Goal: Register for event/course

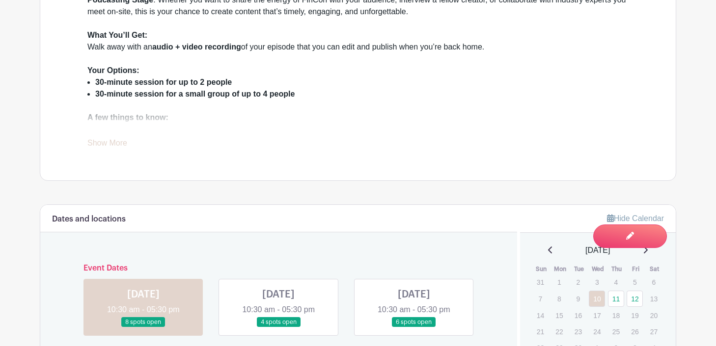
scroll to position [451, 0]
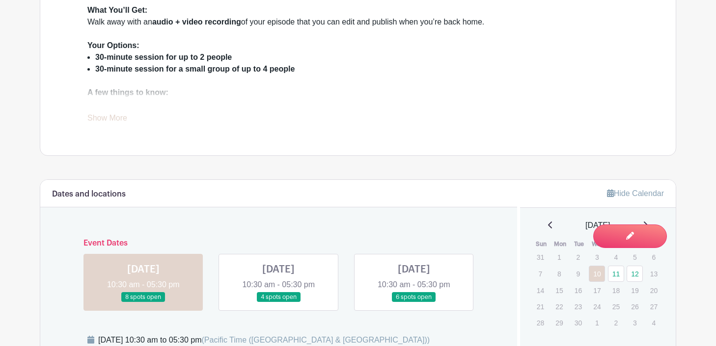
click at [278, 303] on link at bounding box center [278, 303] width 0 height 0
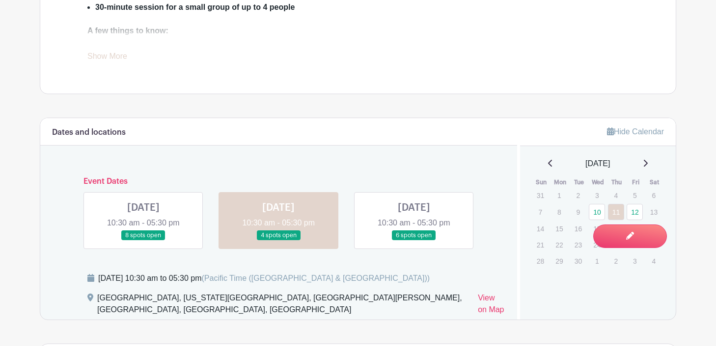
scroll to position [527, 0]
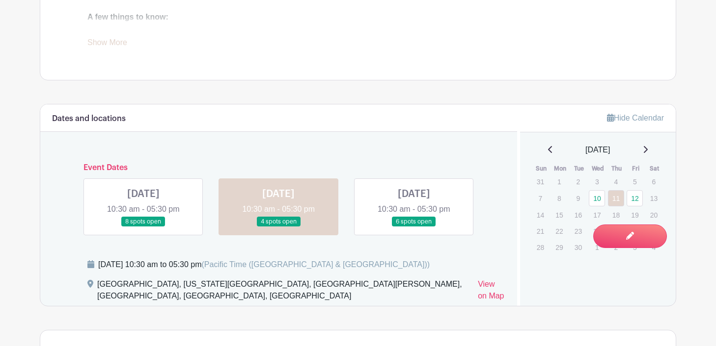
click at [414, 227] on link at bounding box center [414, 227] width 0 height 0
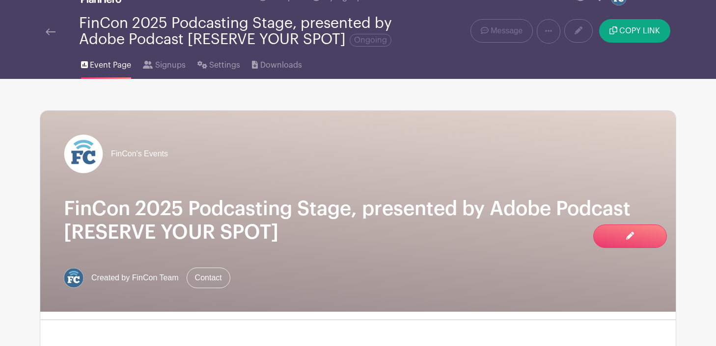
scroll to position [19, 0]
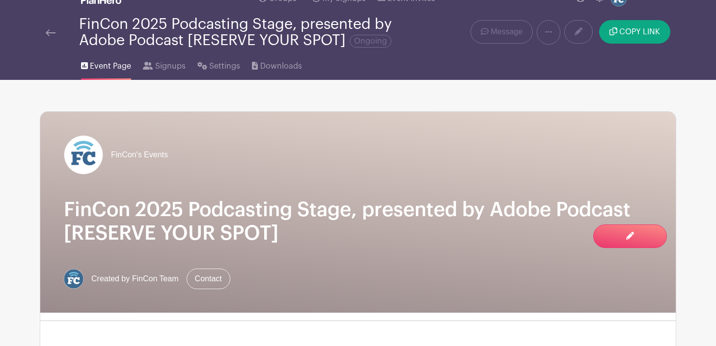
click at [104, 67] on span "Event Page" at bounding box center [110, 66] width 41 height 12
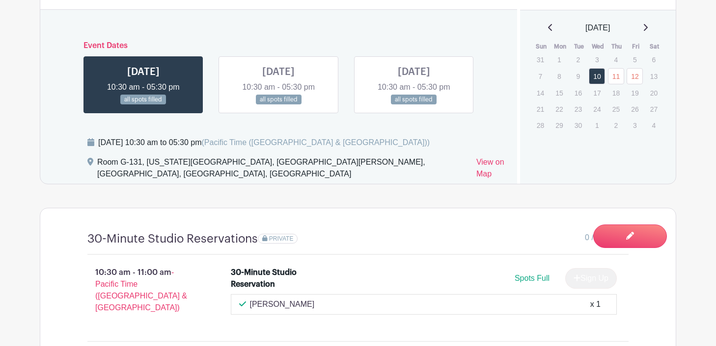
scroll to position [645, 0]
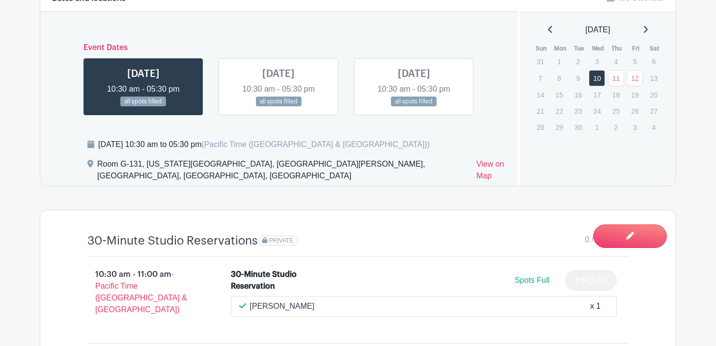
click at [278, 107] on link at bounding box center [278, 107] width 0 height 0
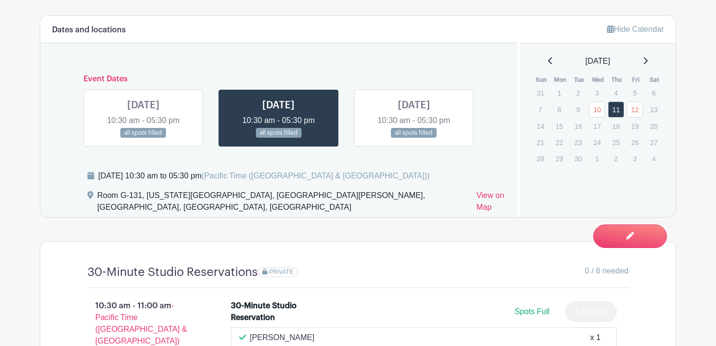
scroll to position [621, 0]
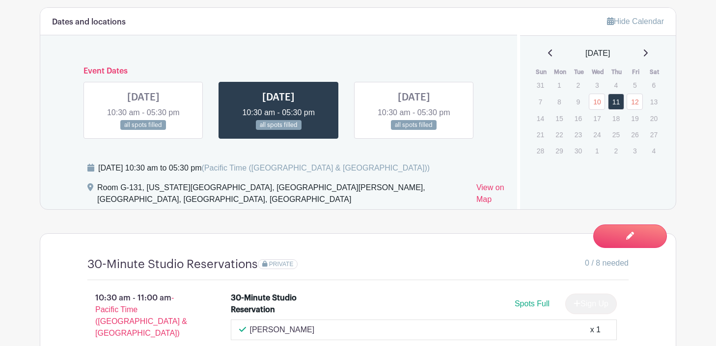
click at [414, 131] on link at bounding box center [414, 131] width 0 height 0
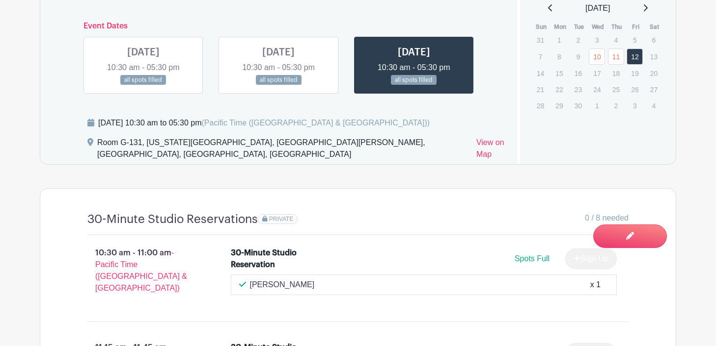
scroll to position [638, 0]
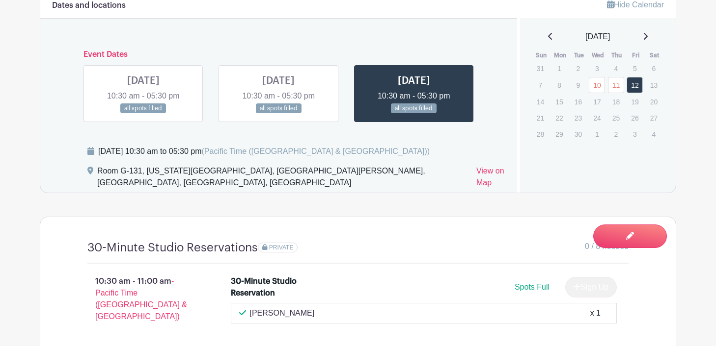
click at [278, 114] on link at bounding box center [278, 114] width 0 height 0
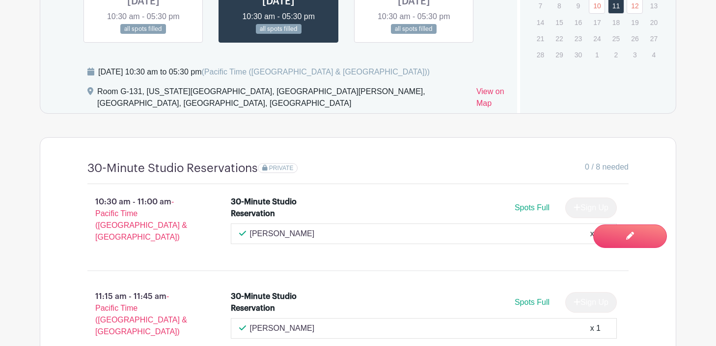
scroll to position [664, 0]
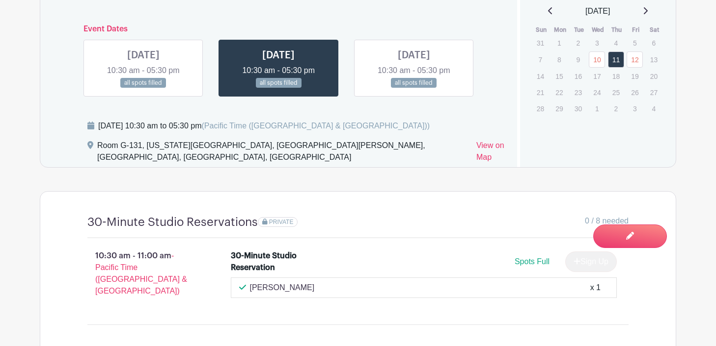
click at [143, 88] on link at bounding box center [143, 88] width 0 height 0
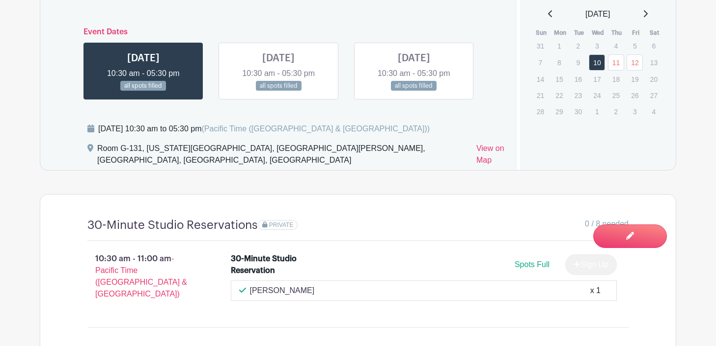
scroll to position [667, 0]
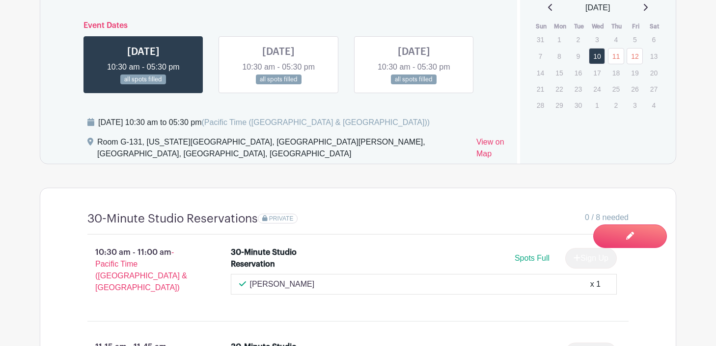
click at [414, 85] on link at bounding box center [414, 85] width 0 height 0
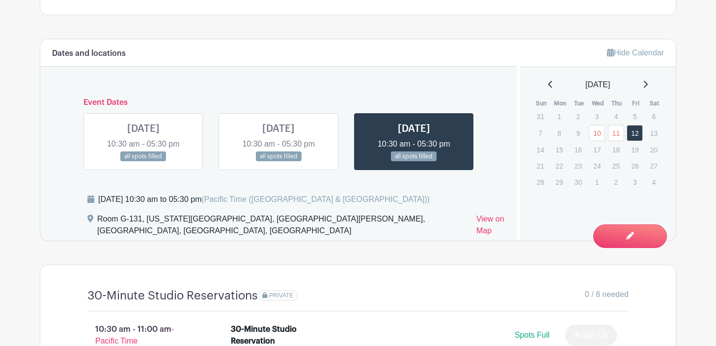
scroll to position [596, 0]
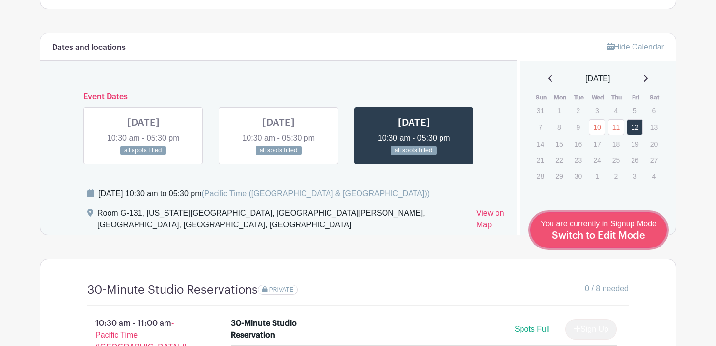
click at [628, 235] on span "Switch to Edit Mode" at bounding box center [598, 236] width 93 height 10
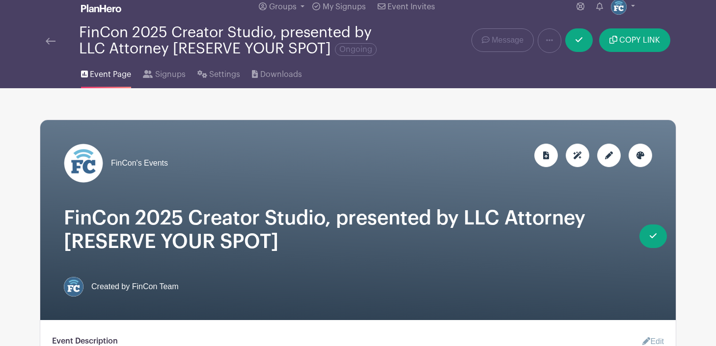
scroll to position [10, 0]
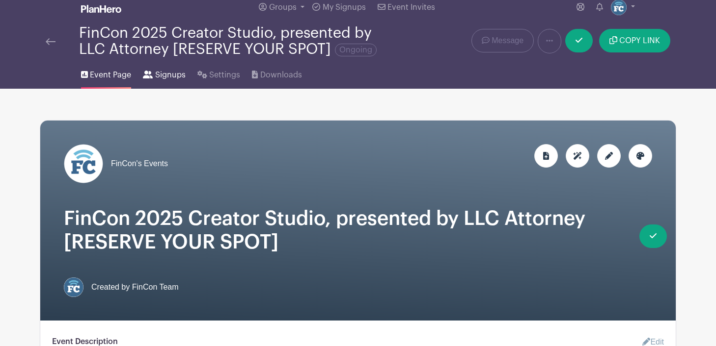
click at [166, 78] on span "Signups" at bounding box center [170, 75] width 30 height 12
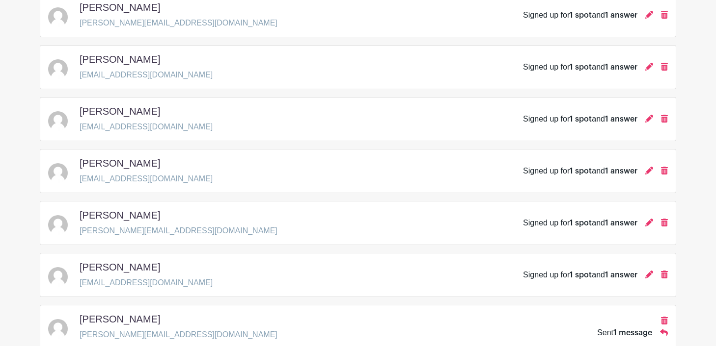
scroll to position [1105, 0]
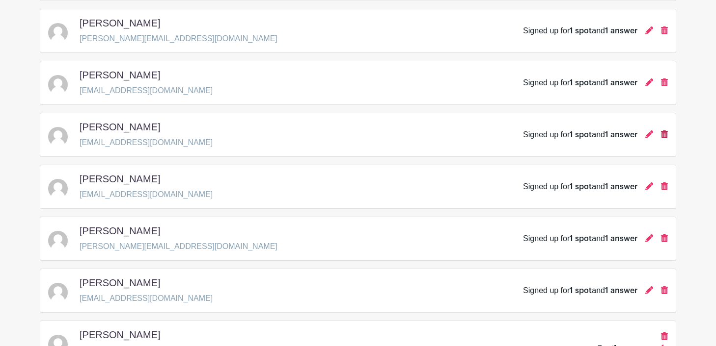
click at [665, 134] on icon at bounding box center [664, 135] width 7 height 8
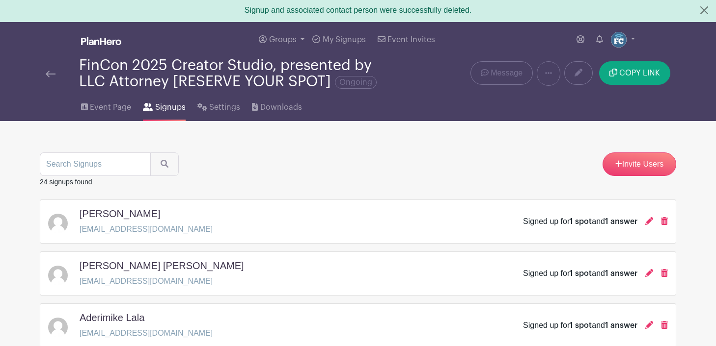
scroll to position [0, 0]
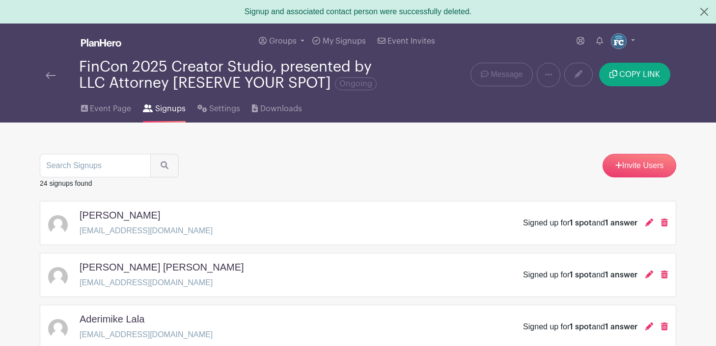
click at [54, 72] on img at bounding box center [51, 75] width 10 height 7
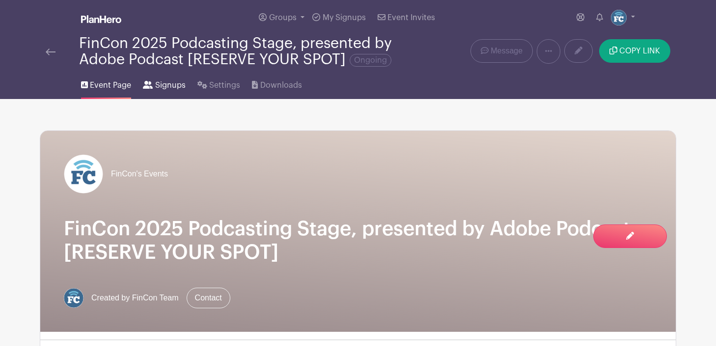
click at [155, 85] on span "Signups" at bounding box center [170, 86] width 30 height 12
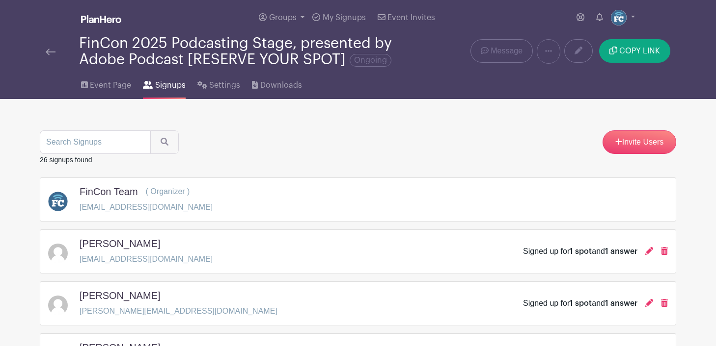
click at [48, 56] on link at bounding box center [51, 52] width 10 height 12
